Goal: Transaction & Acquisition: Purchase product/service

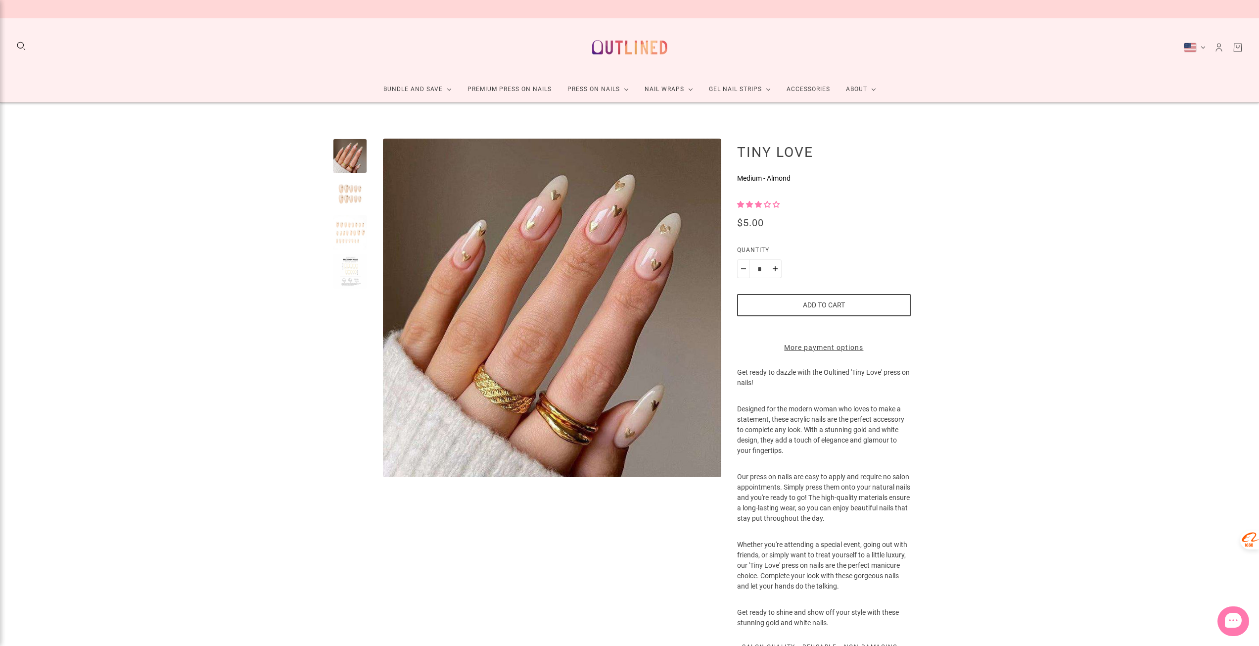
click at [350, 197] on div at bounding box center [350, 194] width 35 height 35
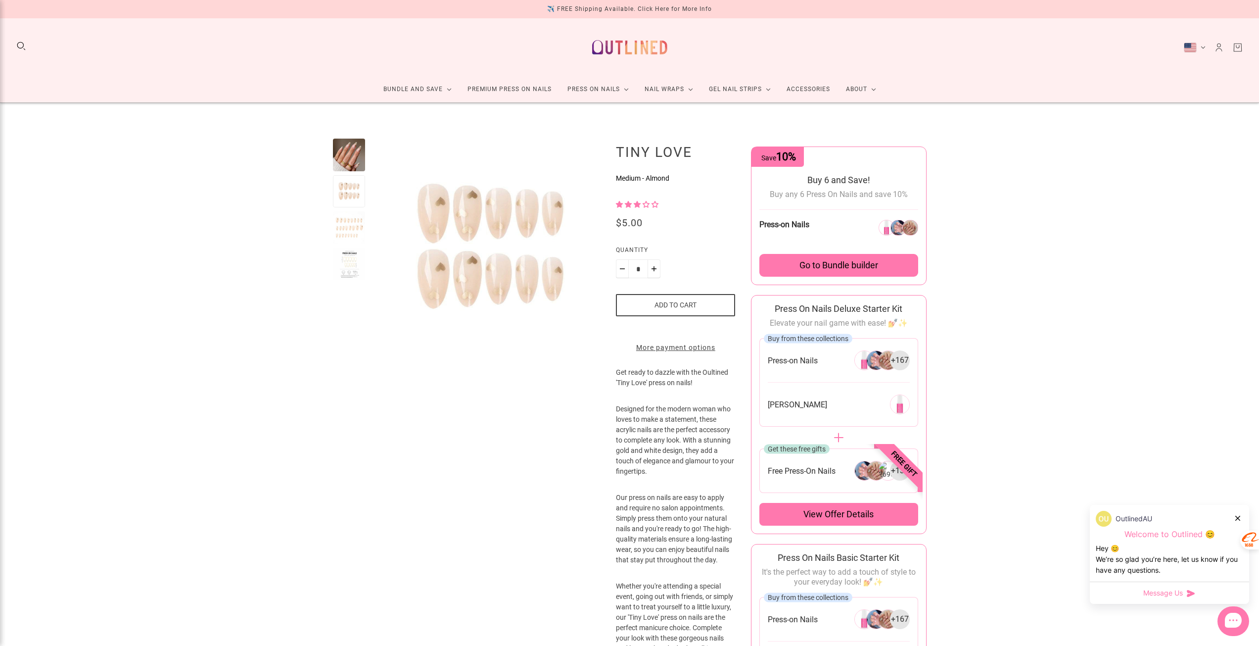
click at [350, 222] on div at bounding box center [349, 227] width 33 height 33
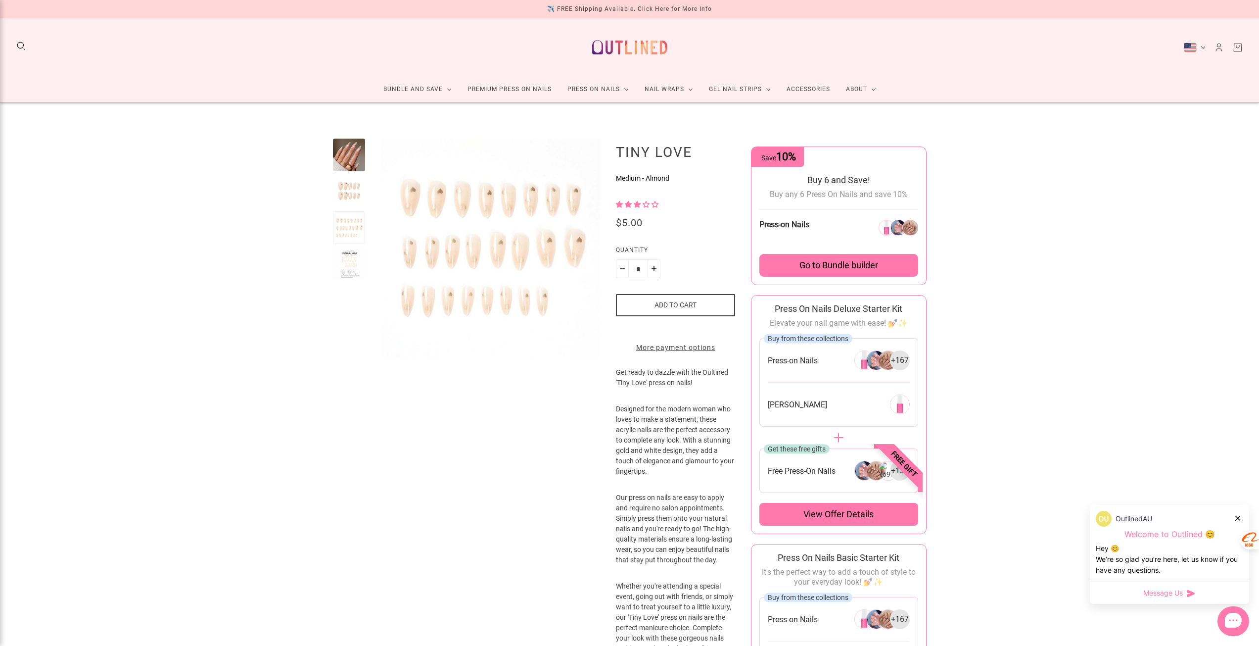
click at [342, 272] on div at bounding box center [349, 264] width 33 height 33
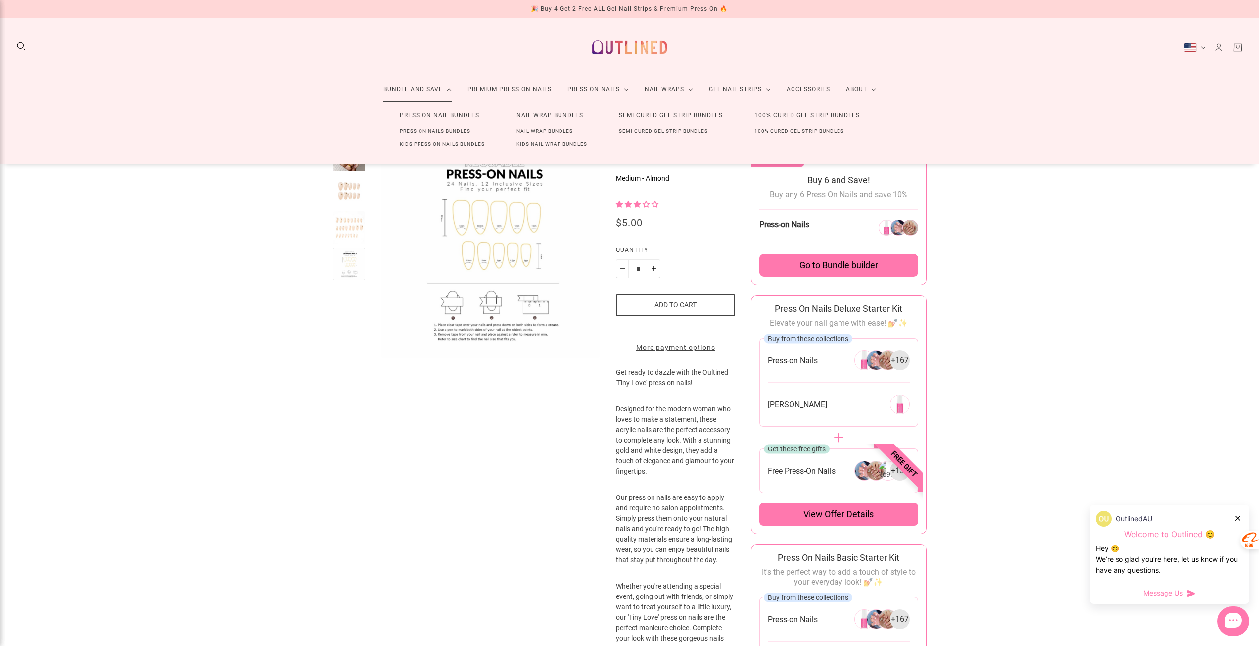
click at [427, 93] on link "Bundle and Save" at bounding box center [417, 89] width 84 height 26
click at [423, 89] on link "Bundle and Save" at bounding box center [417, 89] width 84 height 26
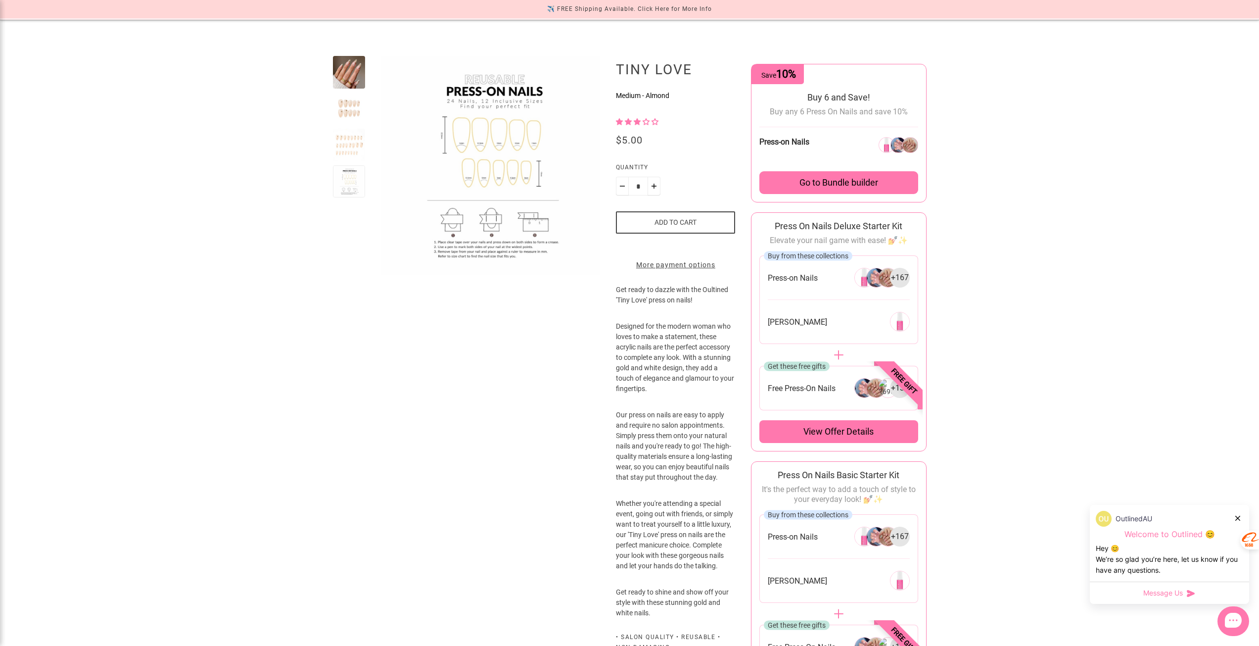
scroll to position [49, 0]
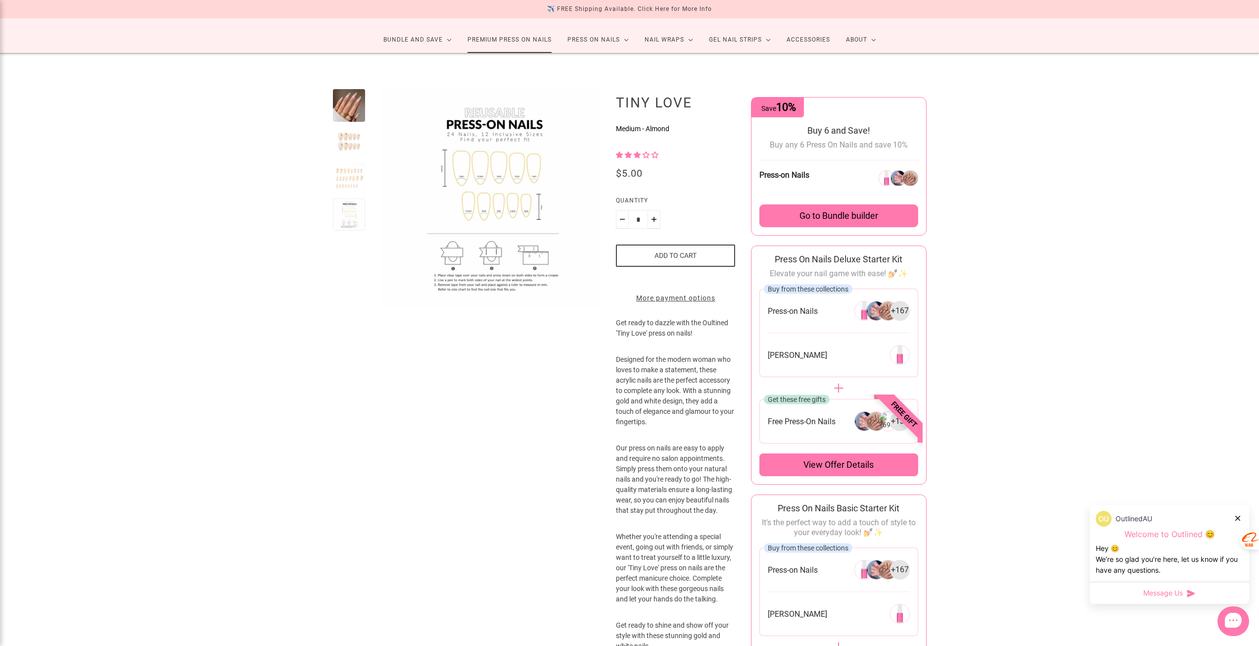
click at [489, 39] on link "Premium Press On Nails" at bounding box center [510, 40] width 100 height 26
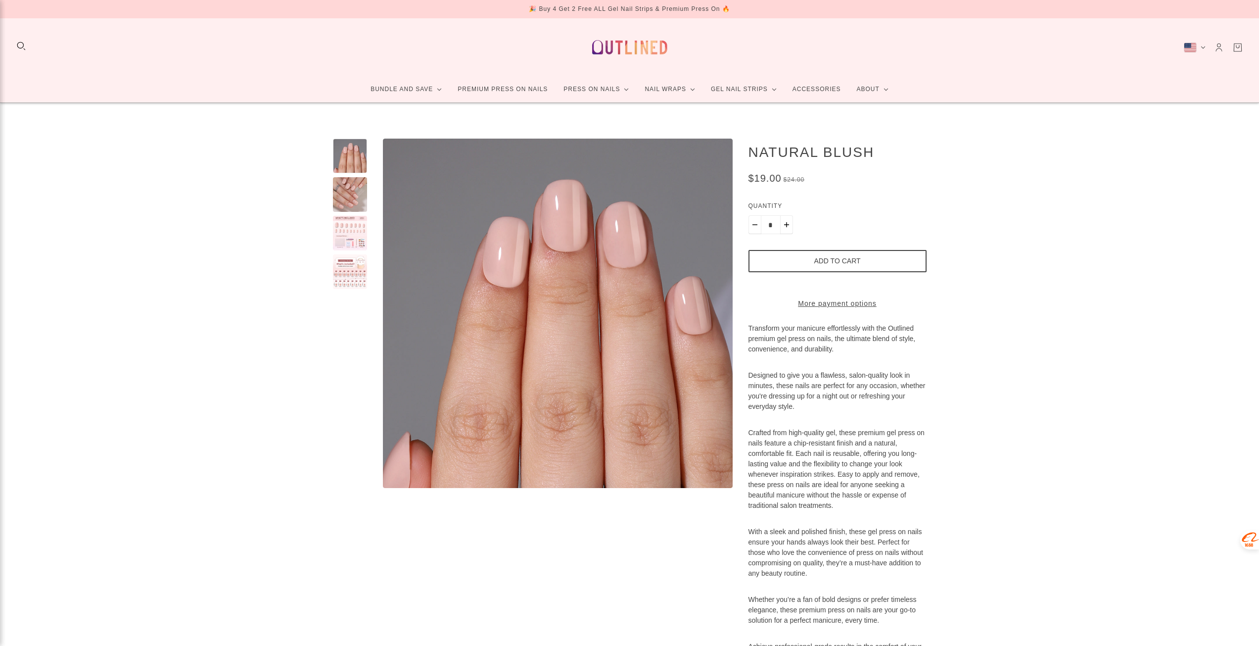
click at [347, 231] on div at bounding box center [350, 233] width 35 height 35
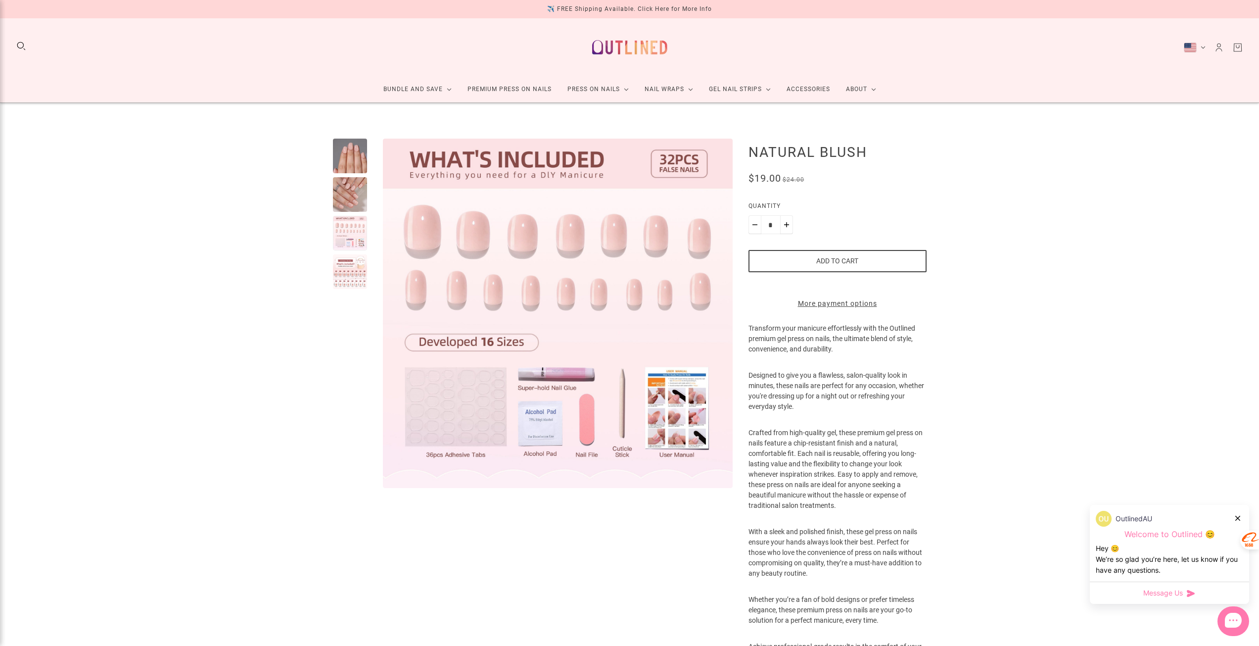
click at [348, 278] on div at bounding box center [350, 271] width 35 height 35
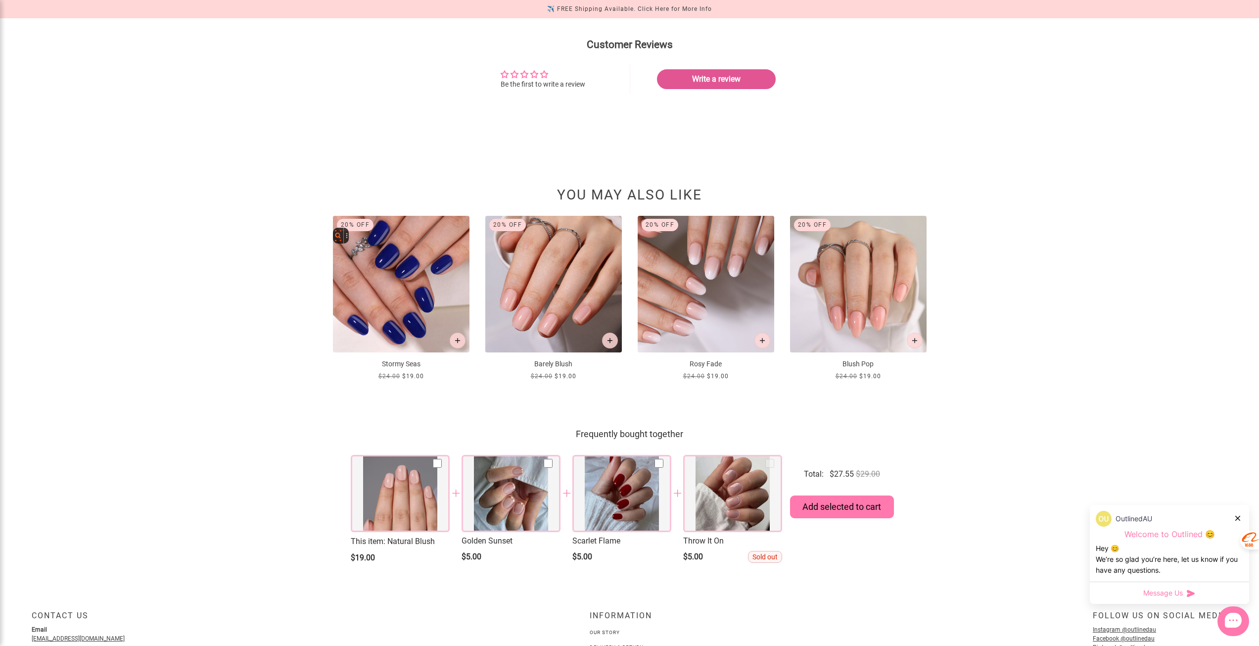
scroll to position [921, 0]
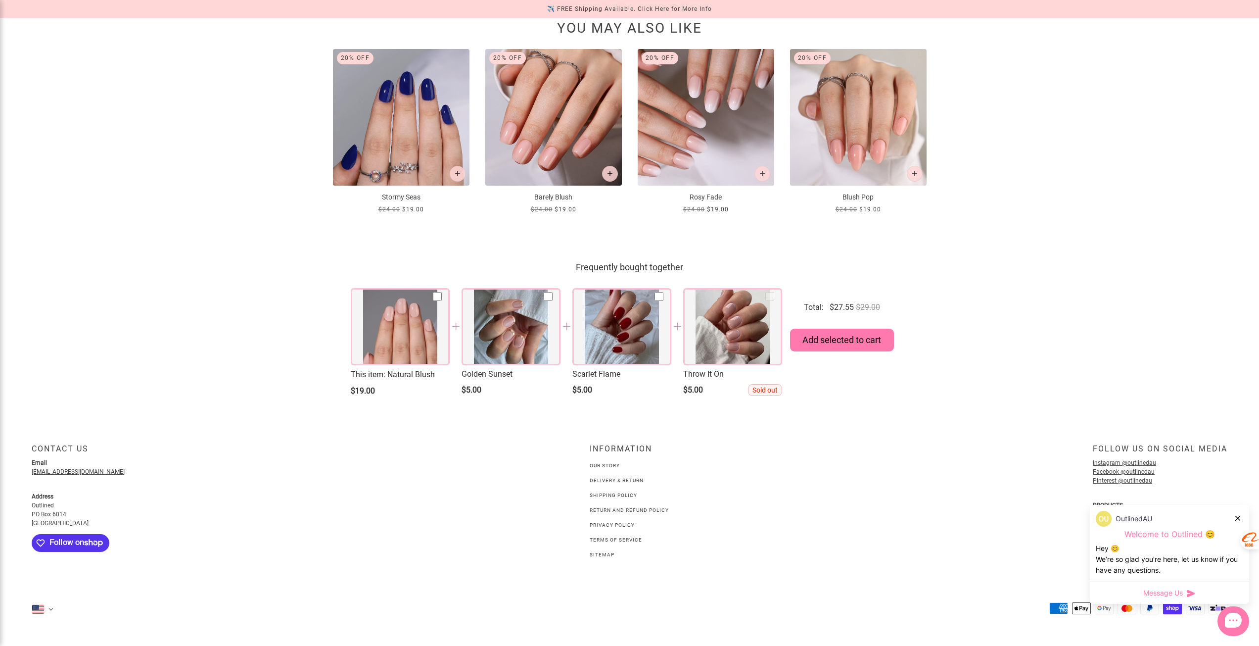
click at [1238, 520] on div at bounding box center [1238, 517] width 6 height 10
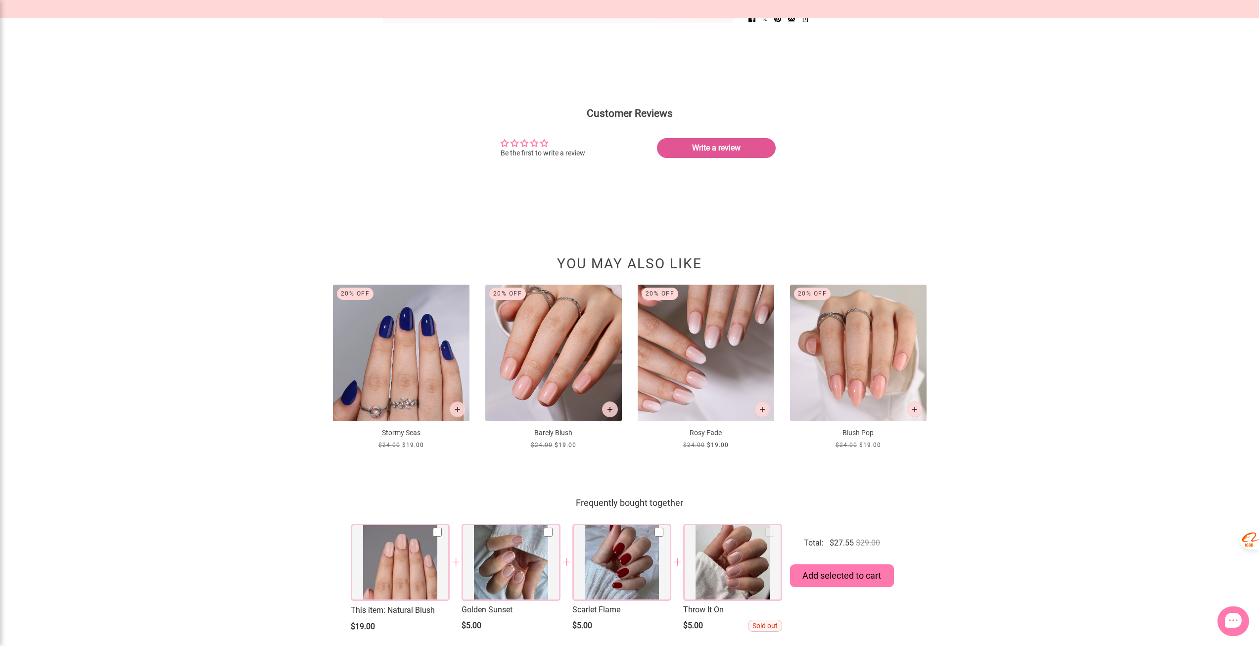
scroll to position [624, 0]
